Goal: Find specific page/section: Find specific page/section

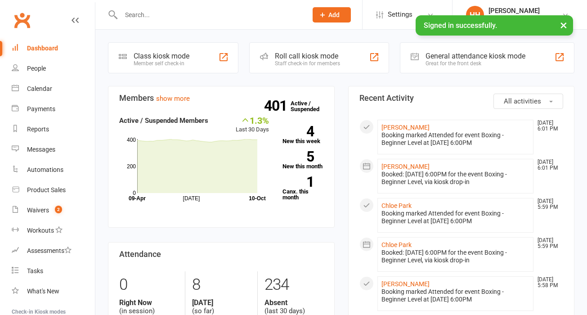
click at [174, 14] on input "text" at bounding box center [209, 15] width 183 height 13
type input "v"
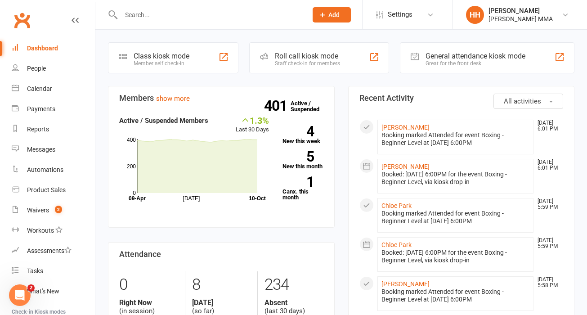
paste input "Vu"
type input "V"
paste input "Vu"
type input "V"
paste input "Vu"
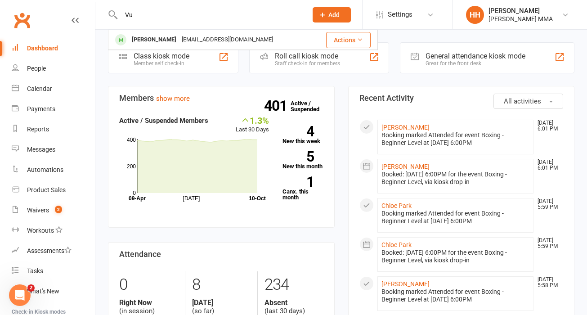
click at [165, 4] on div "Vu [PERSON_NAME] [EMAIL_ADDRESS][DOMAIN_NAME] Actions" at bounding box center [204, 14] width 193 height 29
click at [170, 13] on input "Vu" at bounding box center [209, 15] width 183 height 13
paste input "[PERSON_NAME]"
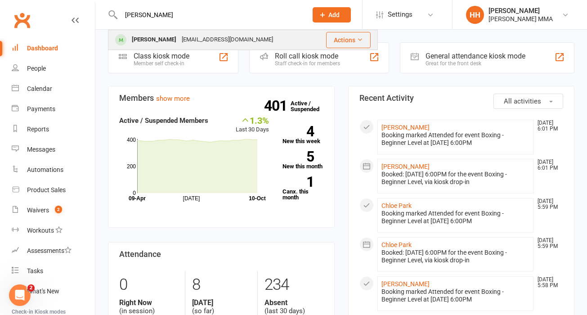
type input "[PERSON_NAME]"
click at [179, 35] on div "[EMAIL_ADDRESS][DOMAIN_NAME]" at bounding box center [227, 39] width 97 height 13
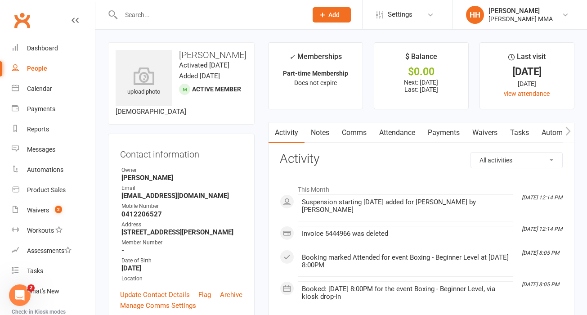
click at [442, 132] on link "Payments" at bounding box center [443, 132] width 45 height 21
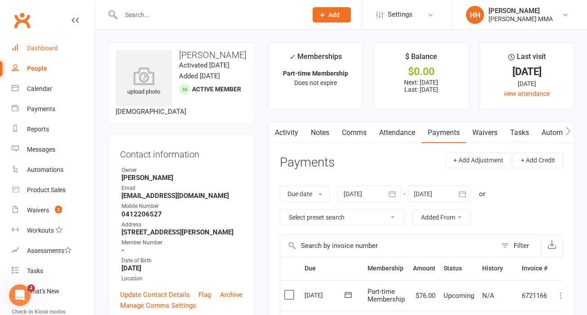
click at [70, 49] on link "Dashboard" at bounding box center [53, 48] width 83 height 20
